Goal: Information Seeking & Learning: Learn about a topic

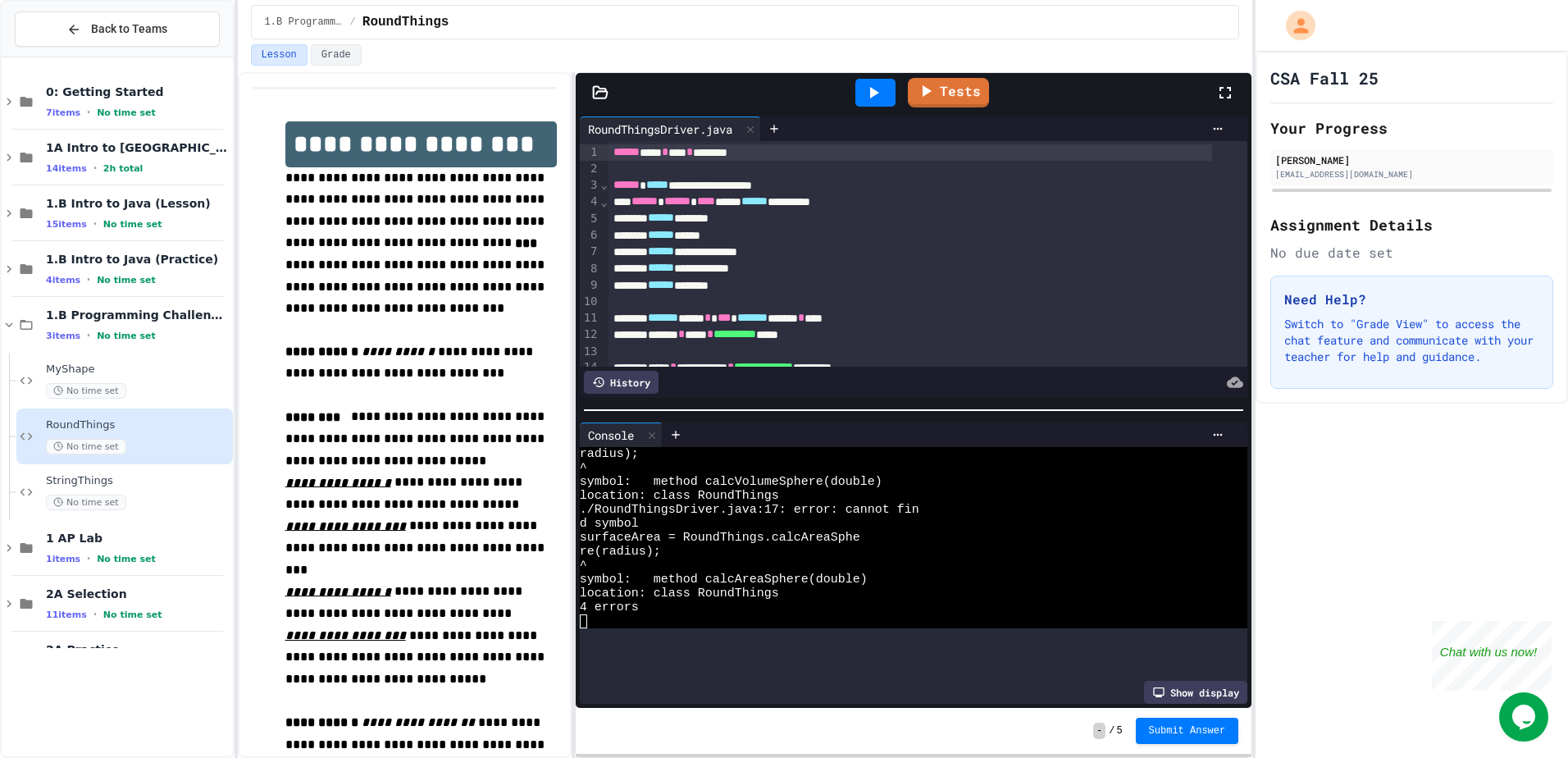
scroll to position [84, 0]
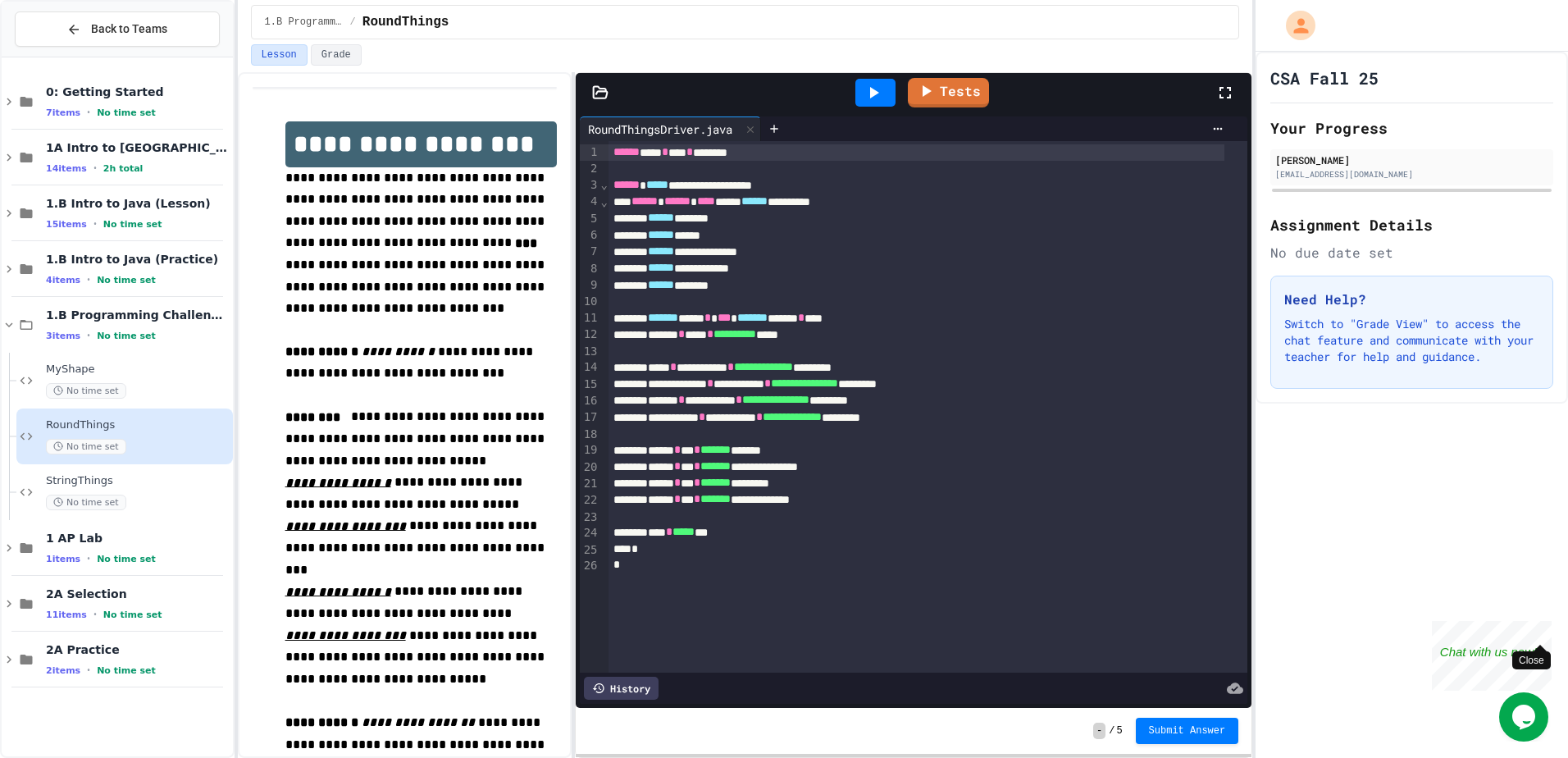
click at [878, 627] on div "Close" at bounding box center [1539, 631] width 20 height 20
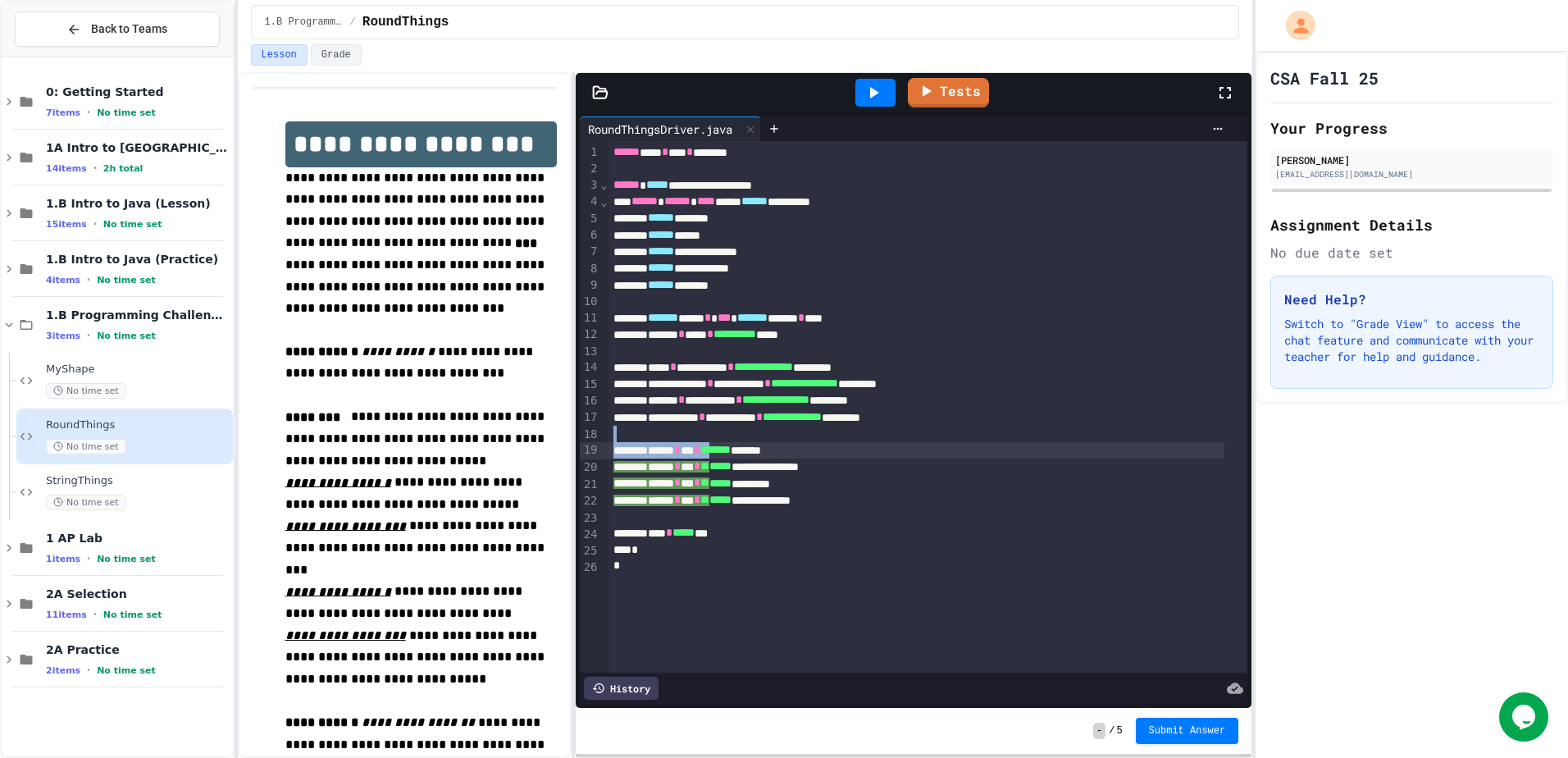
click at [743, 448] on div "**********" at bounding box center [928, 406] width 639 height 531
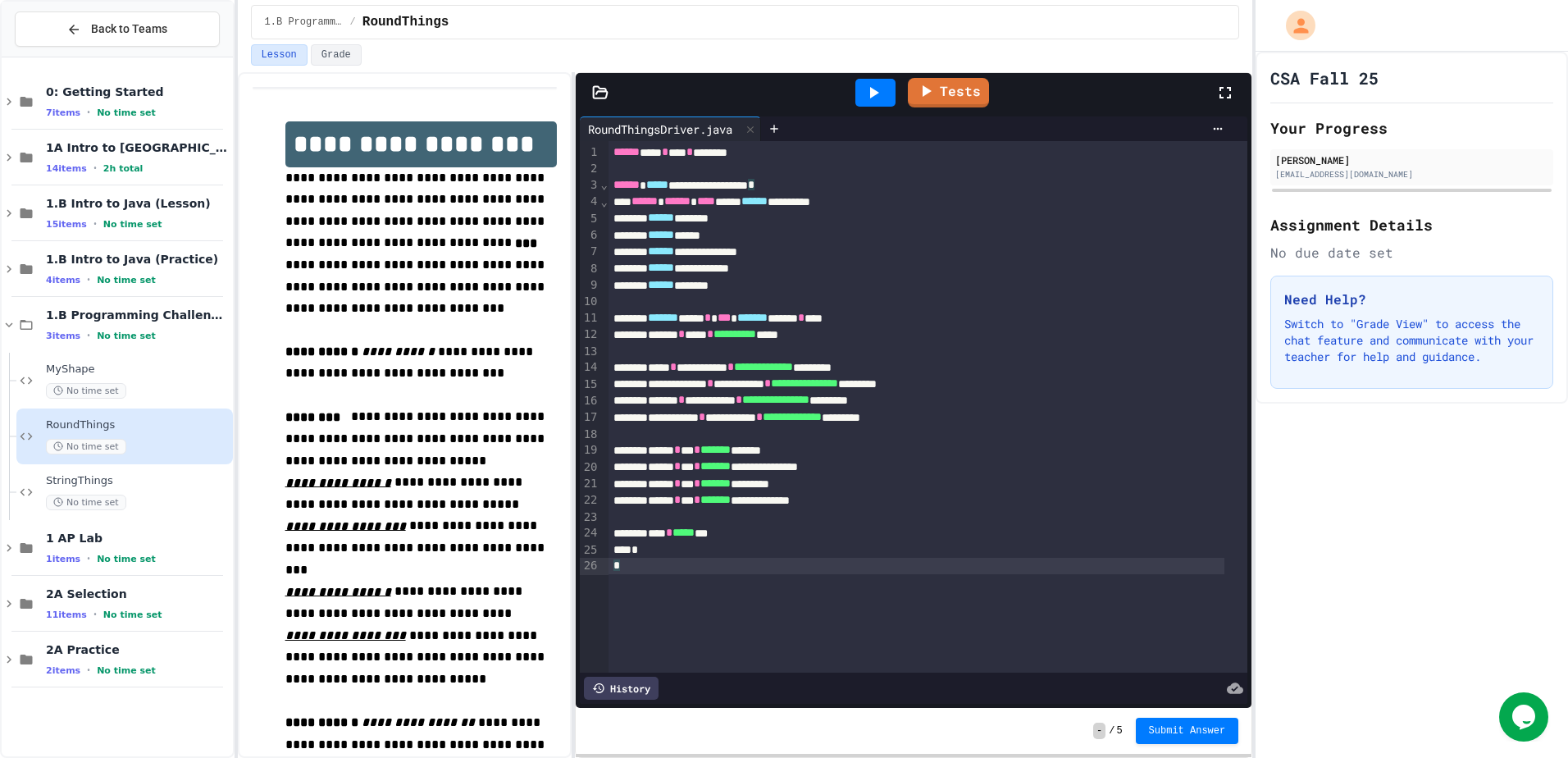
click at [878, 604] on div "**********" at bounding box center [928, 406] width 639 height 531
